Goal: Transaction & Acquisition: Purchase product/service

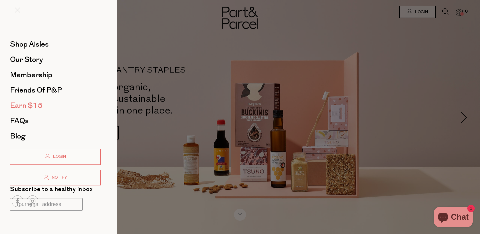
click at [38, 109] on span "Earn $15" at bounding box center [26, 105] width 33 height 11
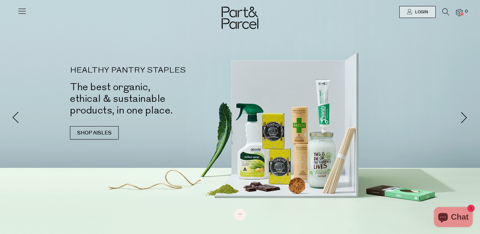
click at [22, 9] on icon at bounding box center [21, 10] width 9 height 9
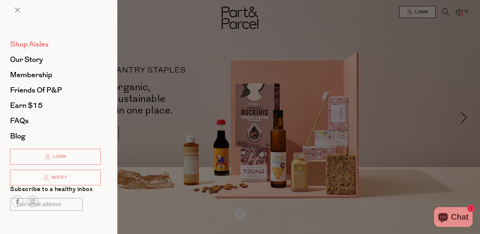
click at [32, 45] on span "Shop Aisles" at bounding box center [29, 44] width 39 height 11
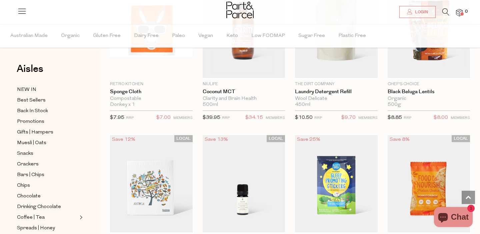
scroll to position [630, 0]
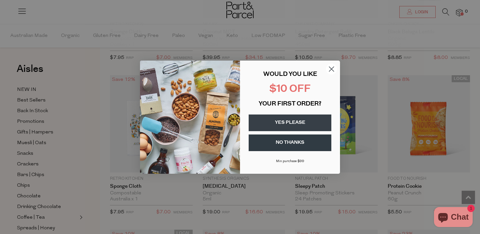
click at [332, 71] on circle "Close dialog" at bounding box center [331, 68] width 11 height 11
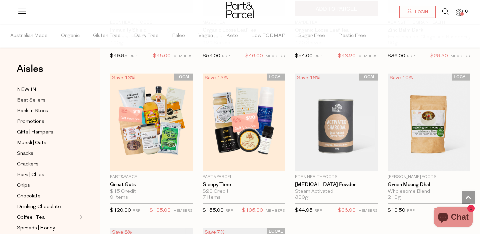
scroll to position [1728, 0]
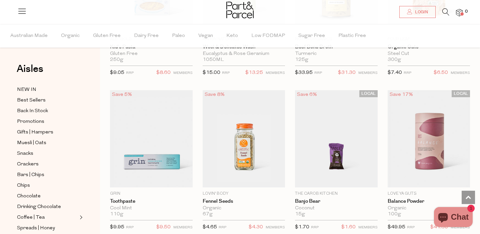
scroll to position [3572, 0]
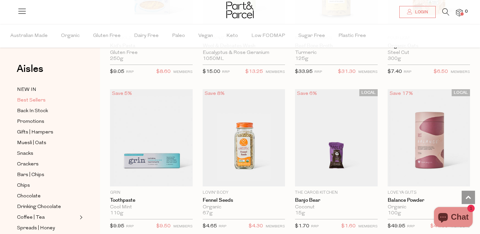
click at [44, 100] on span "Best Sellers" at bounding box center [31, 101] width 29 height 8
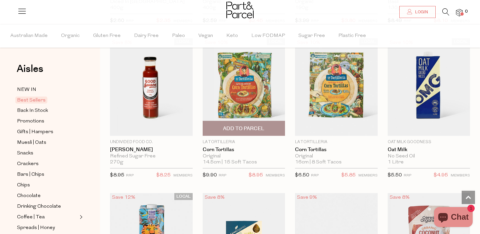
scroll to position [1139, 0]
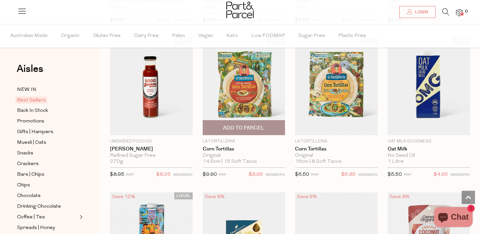
click at [261, 126] on span "Add To Parcel" at bounding box center [243, 128] width 41 height 7
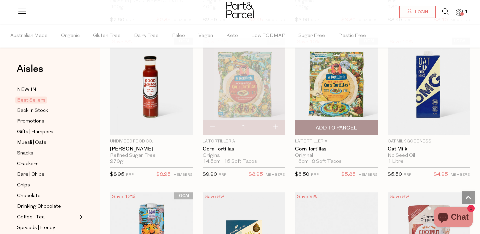
click at [336, 128] on span "Add To Parcel" at bounding box center [336, 128] width 41 height 7
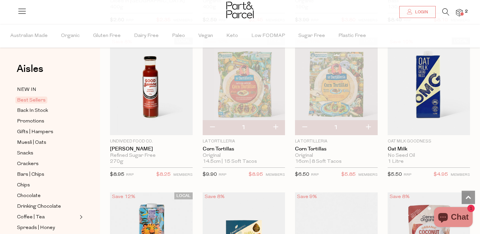
click at [276, 125] on button "button" at bounding box center [275, 127] width 19 height 15
type input "2"
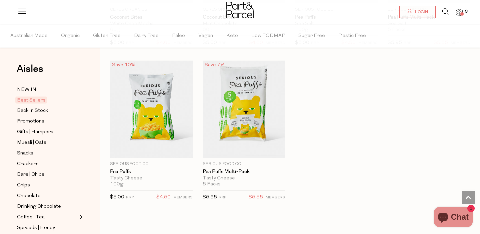
scroll to position [1582, 0]
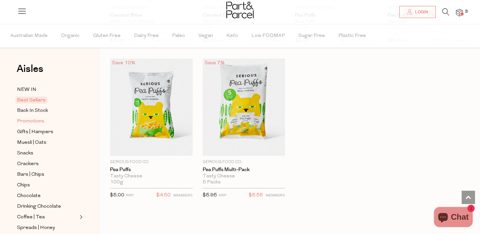
click at [48, 120] on link "Promotions" at bounding box center [47, 121] width 61 height 8
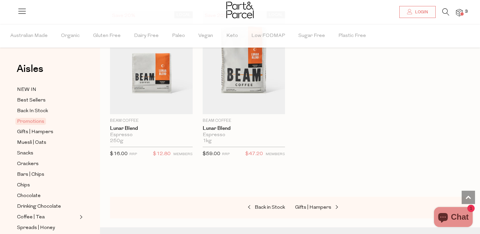
scroll to position [849, 0]
click at [42, 132] on span "Gifts | Hampers" at bounding box center [35, 132] width 36 height 8
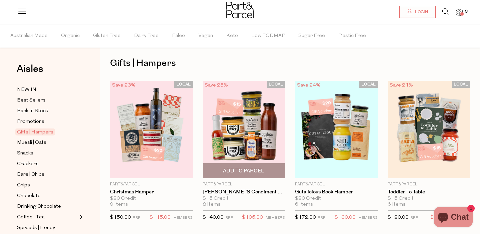
scroll to position [8, 0]
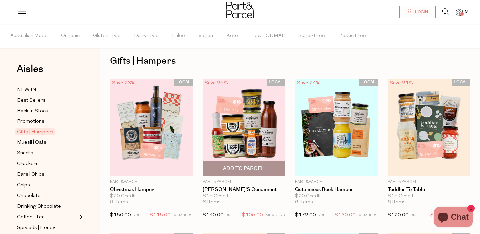
click at [216, 195] on div "$15 Credit" at bounding box center [244, 197] width 83 height 6
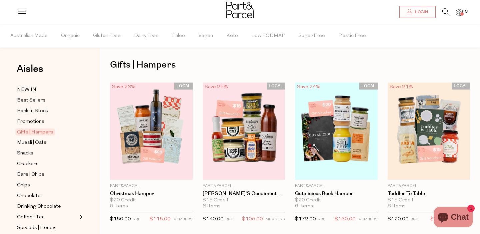
scroll to position [0, 0]
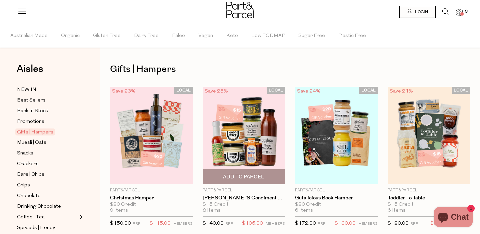
click at [239, 153] on img at bounding box center [244, 135] width 83 height 97
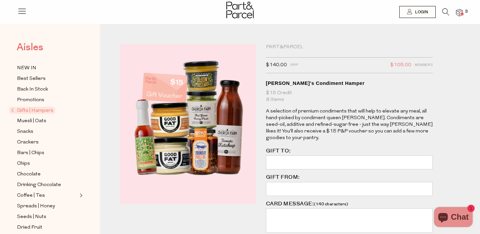
click at [31, 43] on span "Aisles" at bounding box center [30, 47] width 27 height 15
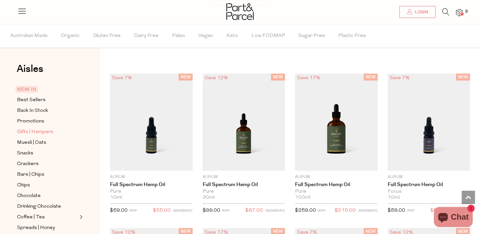
click at [35, 133] on span "Gifts | Hampers" at bounding box center [35, 132] width 36 height 8
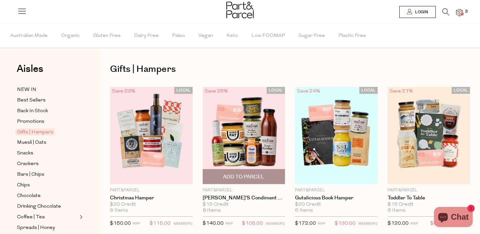
click at [258, 130] on img at bounding box center [244, 135] width 83 height 97
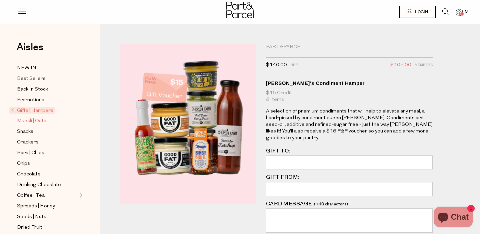
click at [45, 125] on span "Muesli | Oats" at bounding box center [31, 121] width 29 height 8
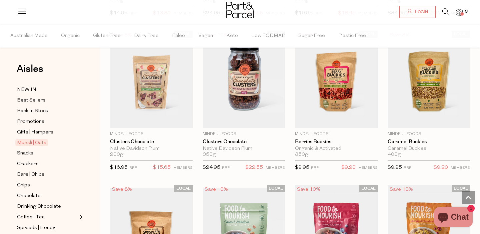
scroll to position [676, 0]
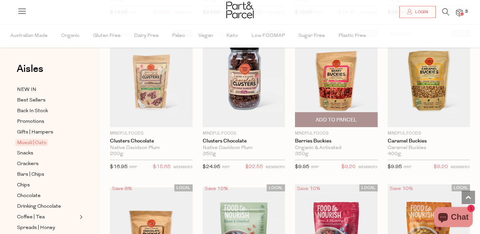
click at [319, 87] on img at bounding box center [336, 78] width 83 height 97
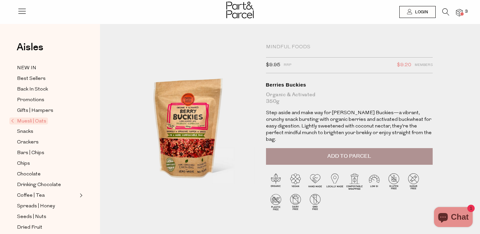
click at [315, 148] on button "Add to Parcel" at bounding box center [349, 156] width 167 height 17
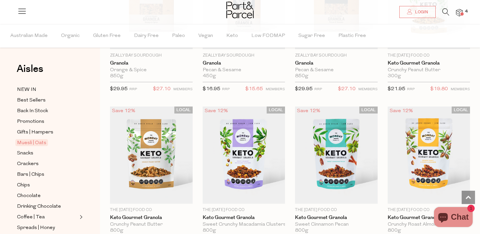
scroll to position [1398, 0]
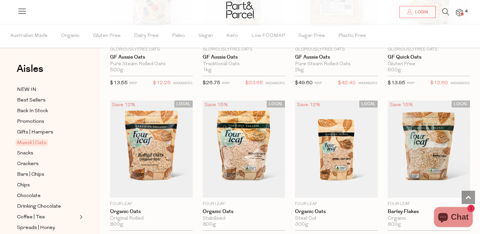
scroll to position [1845, 0]
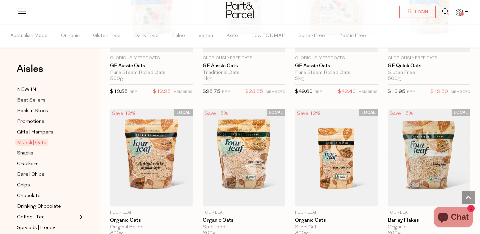
click at [444, 10] on icon at bounding box center [445, 11] width 7 height 7
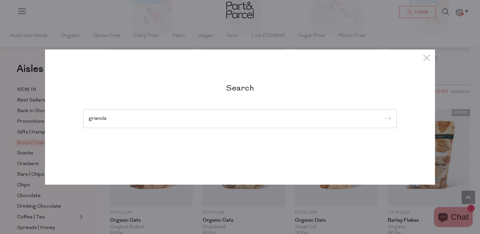
type input "granola"
click at [381, 114] on input "submit" at bounding box center [386, 119] width 10 height 10
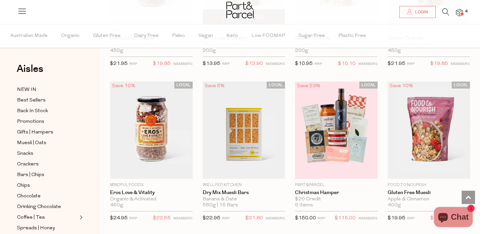
scroll to position [775, 0]
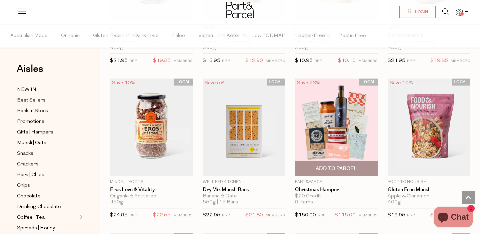
click at [333, 106] on img at bounding box center [336, 127] width 83 height 97
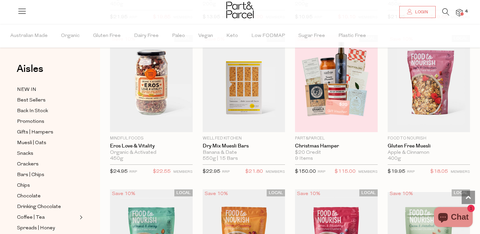
scroll to position [815, 0]
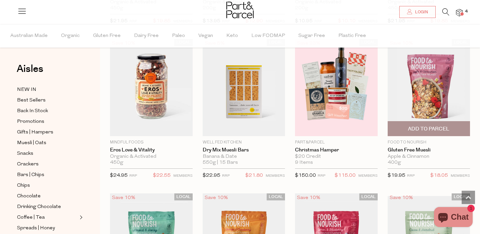
click at [417, 127] on span "Add To Parcel" at bounding box center [428, 129] width 41 height 7
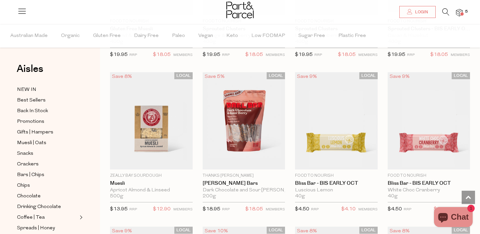
scroll to position [1097, 0]
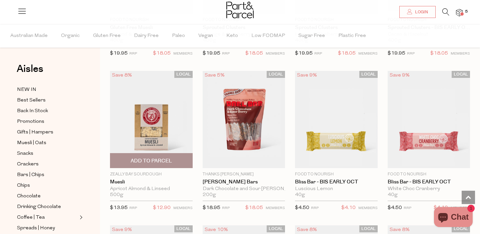
click at [157, 159] on span "Add To Parcel" at bounding box center [151, 161] width 41 height 7
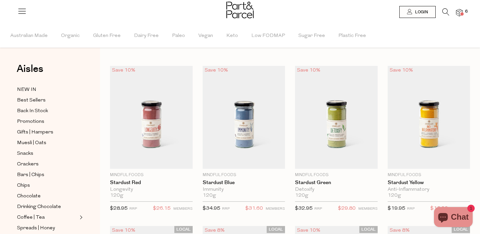
scroll to position [0, 0]
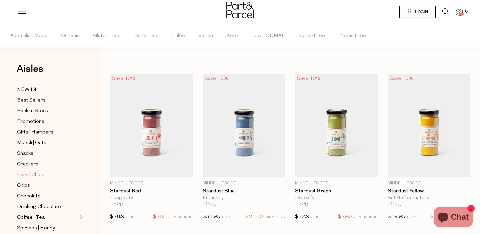
click at [47, 175] on link "Bars | Chips" at bounding box center [47, 175] width 61 height 8
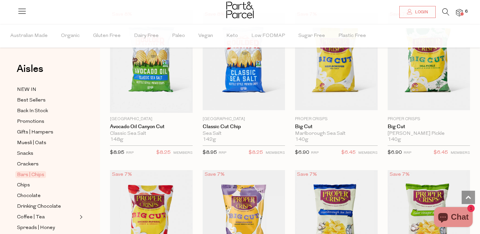
scroll to position [2261, 0]
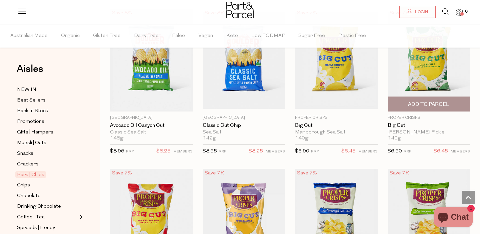
click at [447, 102] on span "Add To Parcel" at bounding box center [428, 104] width 41 height 7
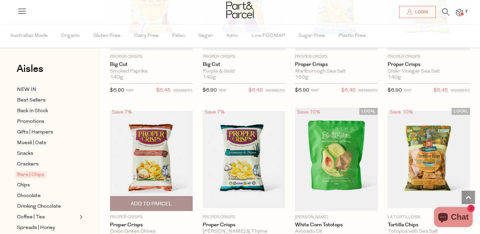
scroll to position [2536, 0]
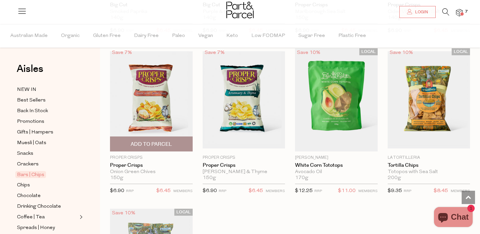
click at [163, 144] on span "Add To Parcel" at bounding box center [151, 144] width 41 height 7
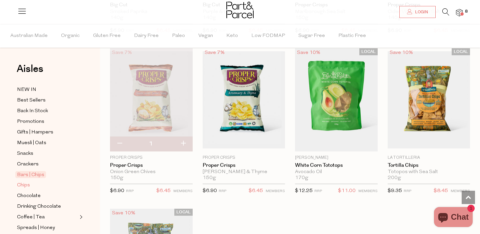
click at [37, 185] on link "Chips" at bounding box center [47, 185] width 61 height 8
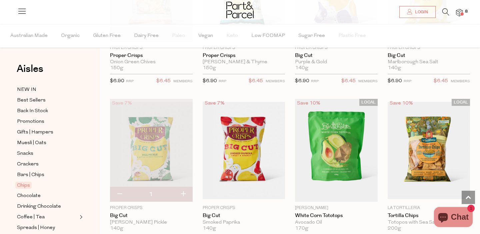
scroll to position [671, 0]
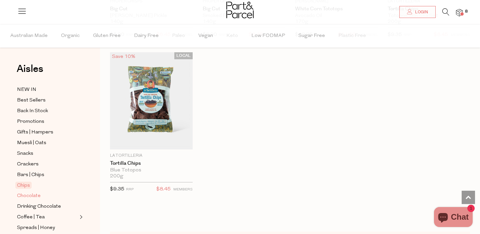
click at [54, 194] on link "Chocolate" at bounding box center [47, 196] width 61 height 8
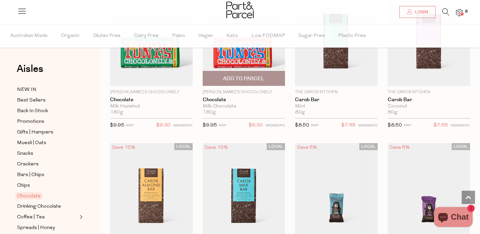
scroll to position [1713, 0]
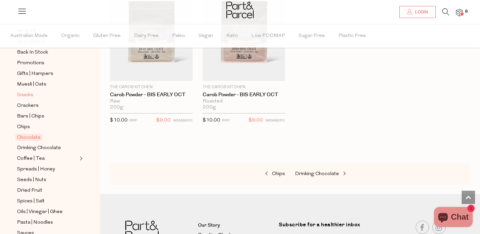
scroll to position [60, 0]
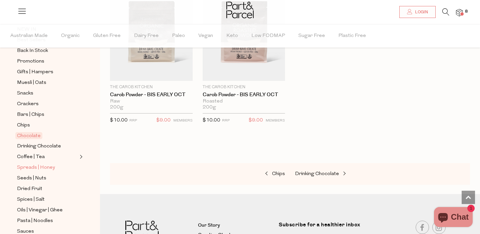
click at [34, 168] on span "Spreads | Honey" at bounding box center [36, 168] width 38 height 8
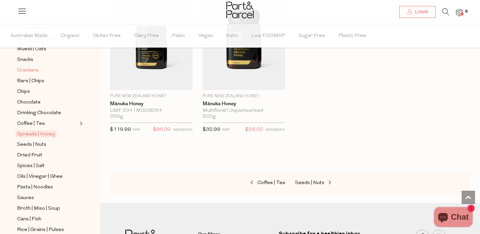
scroll to position [97, 0]
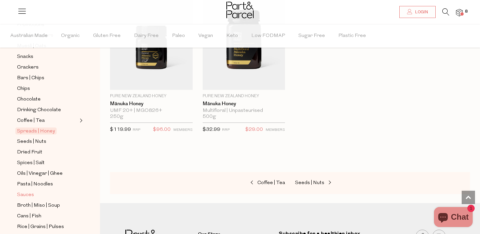
click at [54, 197] on link "Sauces" at bounding box center [47, 195] width 61 height 8
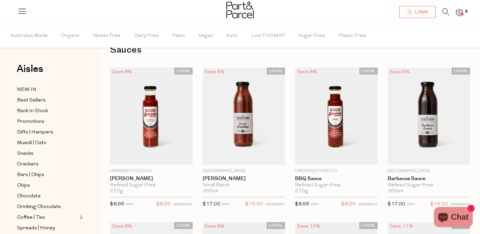
scroll to position [20, 0]
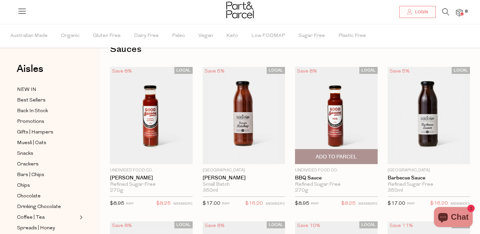
click at [318, 96] on img at bounding box center [336, 115] width 83 height 97
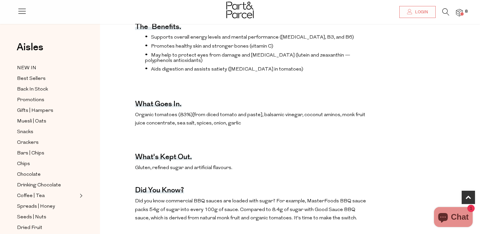
scroll to position [265, 0]
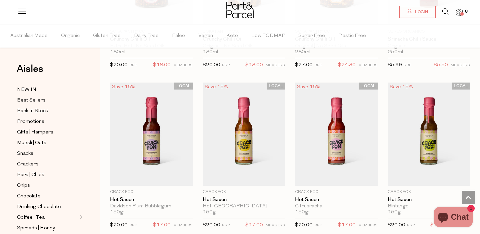
scroll to position [1246, 0]
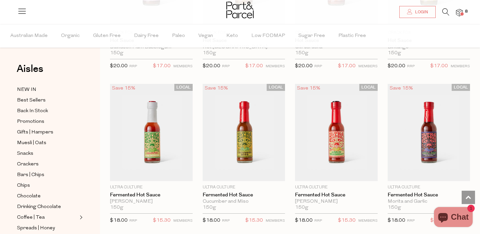
click at [448, 211] on icon "Chat window" at bounding box center [443, 217] width 16 height 16
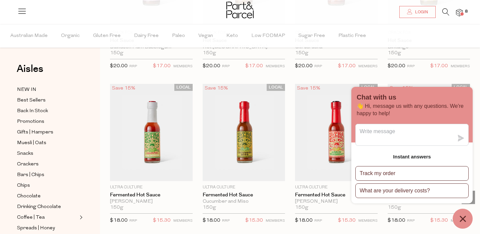
click at [55, 135] on link "Gifts | Hampers" at bounding box center [47, 132] width 61 height 8
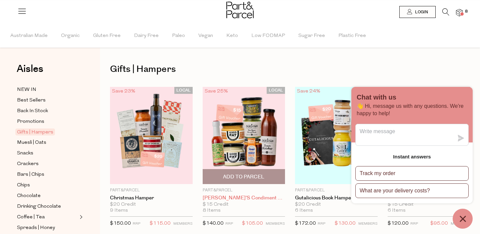
click at [239, 200] on link "[PERSON_NAME]'s Condiment Hamper" at bounding box center [244, 198] width 83 height 6
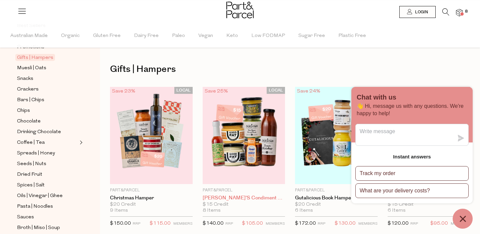
scroll to position [75, 0]
click at [43, 217] on link "Sauces" at bounding box center [47, 217] width 61 height 8
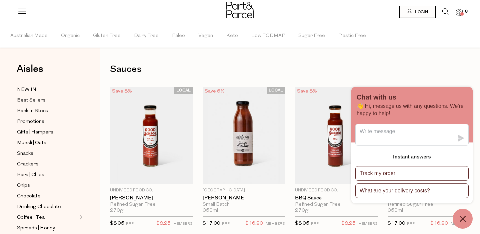
click at [460, 220] on icon "Chat window" at bounding box center [463, 219] width 10 height 10
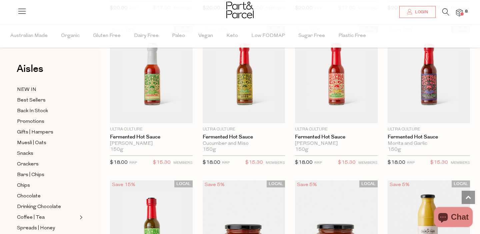
scroll to position [1304, 0]
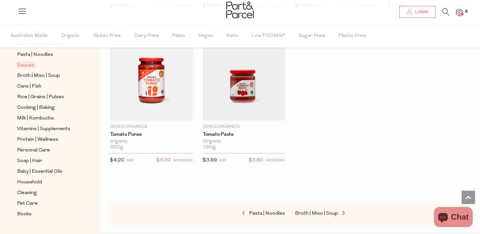
scroll to position [228, 0]
click at [31, 192] on span "Cleaning" at bounding box center [27, 193] width 20 height 8
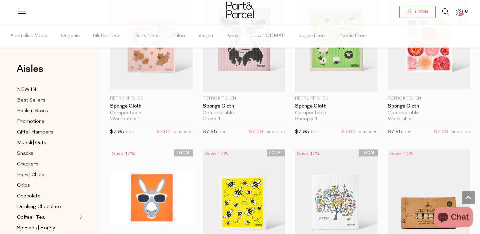
scroll to position [255, 0]
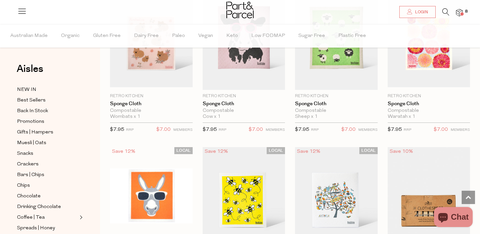
click at [458, 11] on img at bounding box center [459, 13] width 7 height 8
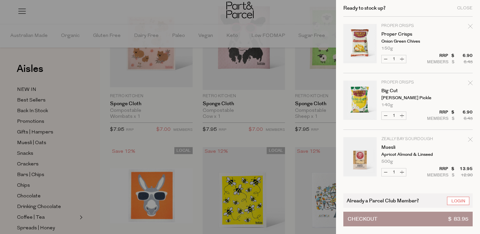
click at [408, 217] on button "Checkout $ 83.95" at bounding box center [407, 219] width 129 height 15
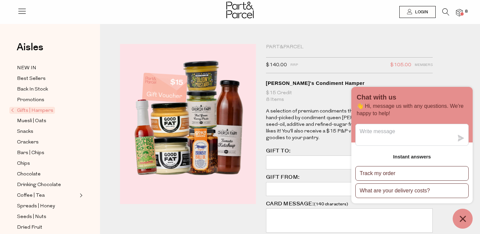
click at [462, 214] on icon "Chat window" at bounding box center [463, 219] width 10 height 10
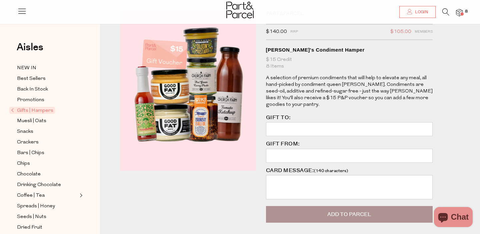
scroll to position [33, 0]
